Goal: Task Accomplishment & Management: Manage account settings

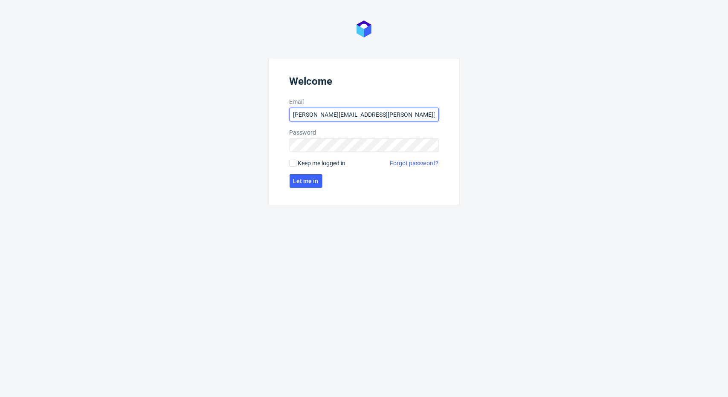
click at [354, 110] on input "[PERSON_NAME][EMAIL_ADDRESS][PERSON_NAME][DOMAIN_NAME]" at bounding box center [364, 115] width 149 height 14
type input "[PERSON_NAME][EMAIL_ADDRESS][PERSON_NAME][DOMAIN_NAME]"
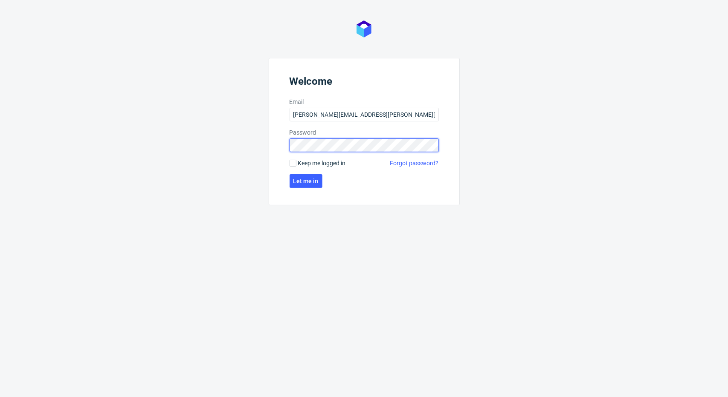
click at [193, 150] on div "Welcome Email [PERSON_NAME][EMAIL_ADDRESS][PERSON_NAME][DOMAIN_NAME] Password K…" at bounding box center [364, 198] width 728 height 397
click button "Let me in" at bounding box center [306, 181] width 33 height 14
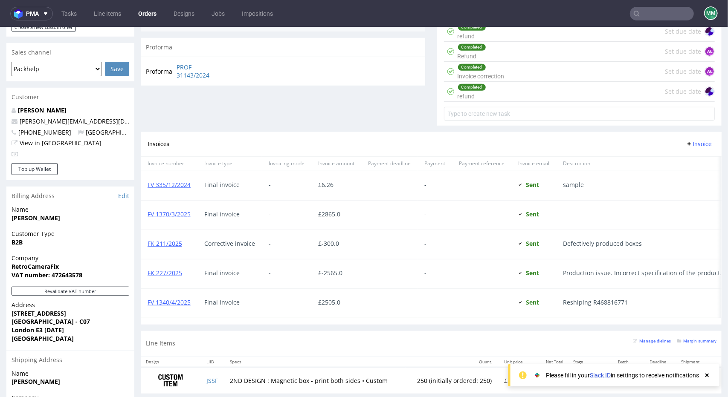
scroll to position [426, 0]
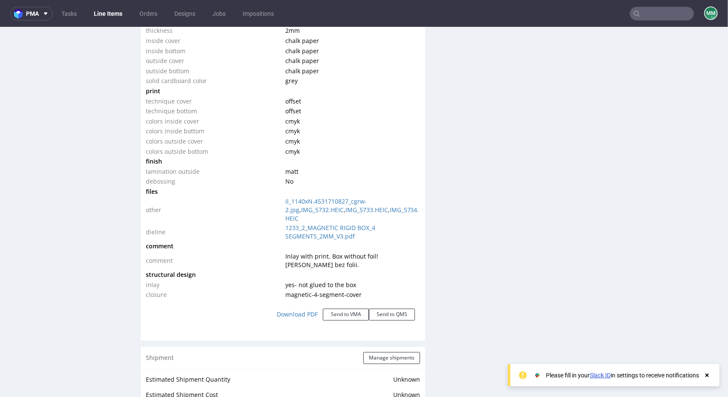
scroll to position [896, 0]
click at [307, 219] on link "IMG_5734.HEIC" at bounding box center [352, 213] width 134 height 17
click at [314, 207] on link "IMG_5732.HEIC" at bounding box center [322, 209] width 43 height 8
click at [293, 235] on link "1233_2_MAGNETIC RIGID BOX_4 SEGMENTS_2MM_V3.pdf" at bounding box center [330, 231] width 90 height 17
